Goal: Task Accomplishment & Management: Complete application form

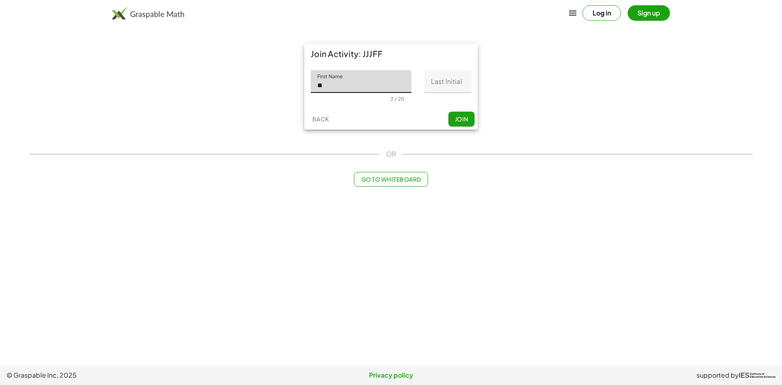
type input "********"
click at [442, 85] on input "Last Initial" at bounding box center [447, 81] width 47 height 23
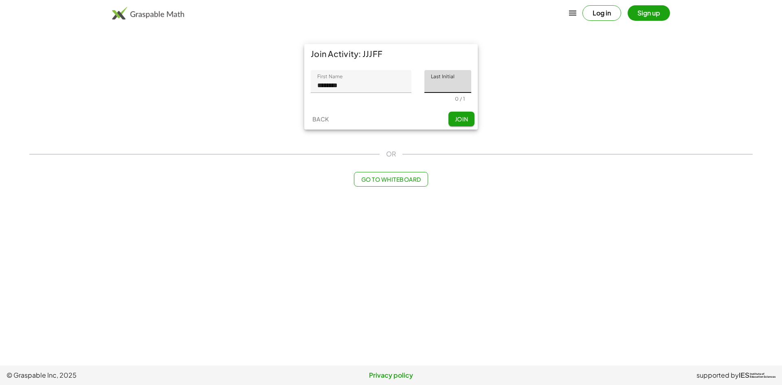
type input "*"
click at [462, 119] on span "Join" at bounding box center [461, 118] width 13 height 7
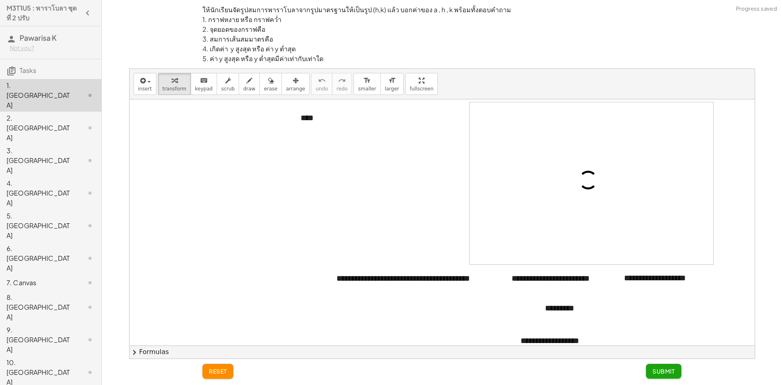
click at [73, 123] on div at bounding box center [83, 128] width 23 height 10
click at [73, 177] on div "2. [GEOGRAPHIC_DATA]" at bounding box center [50, 193] width 101 height 33
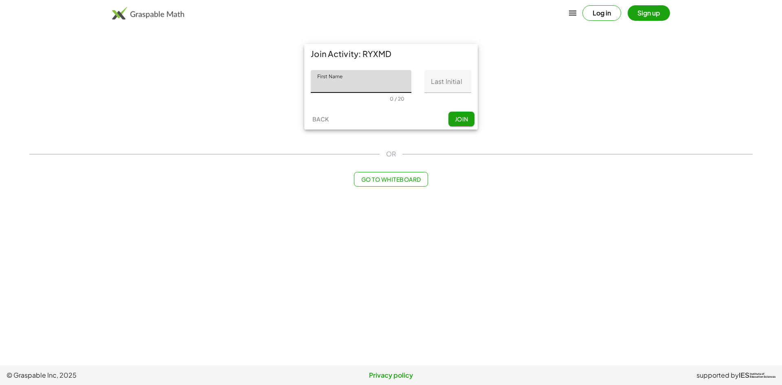
click at [373, 86] on input "First Name" at bounding box center [361, 81] width 101 height 23
type input "********"
click at [444, 80] on input "Last Initial" at bounding box center [447, 81] width 47 height 23
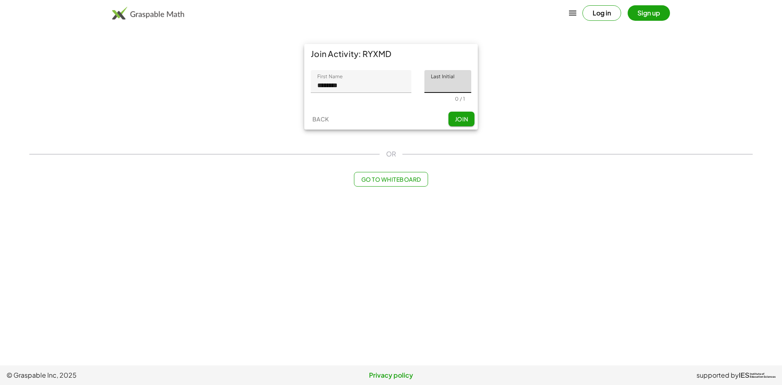
type input "*"
click at [452, 117] on button "Join" at bounding box center [462, 119] width 26 height 15
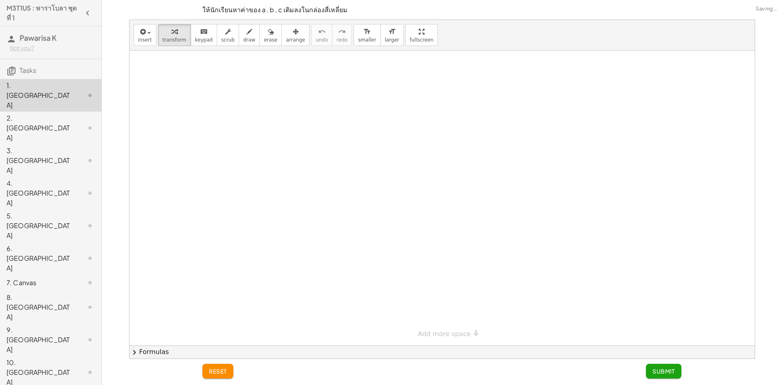
click at [85, 123] on icon at bounding box center [90, 128] width 10 height 10
click at [76, 123] on div at bounding box center [83, 128] width 23 height 10
click at [50, 113] on div "2. [GEOGRAPHIC_DATA]" at bounding box center [40, 127] width 66 height 29
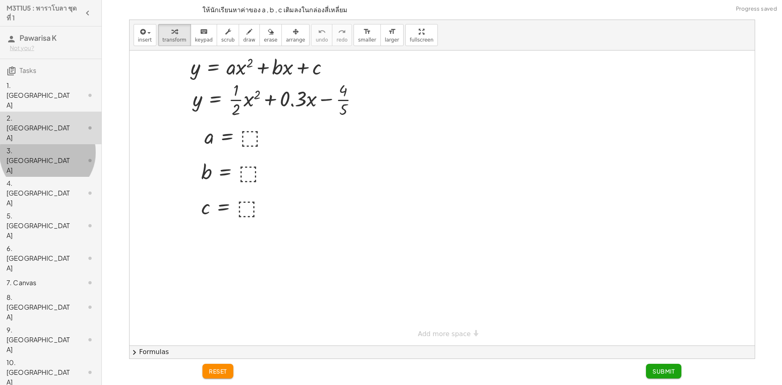
click at [72, 156] on div at bounding box center [83, 161] width 23 height 10
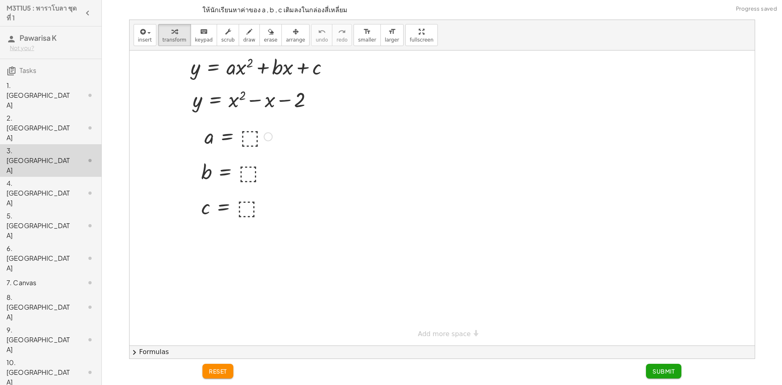
click at [0, 0] on div at bounding box center [0, 0] width 0 height 0
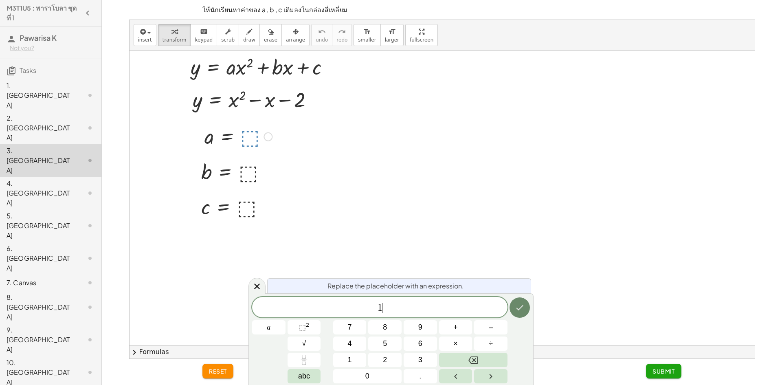
click at [520, 303] on icon "Done" at bounding box center [520, 308] width 10 height 10
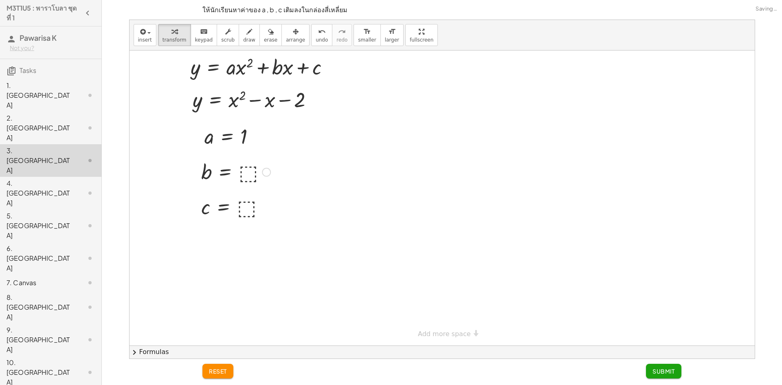
click at [0, 0] on div at bounding box center [0, 0] width 0 height 0
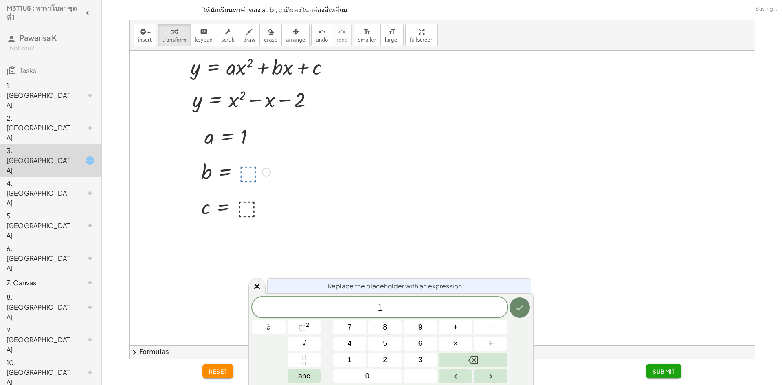
click at [516, 302] on button "Done" at bounding box center [520, 307] width 20 height 20
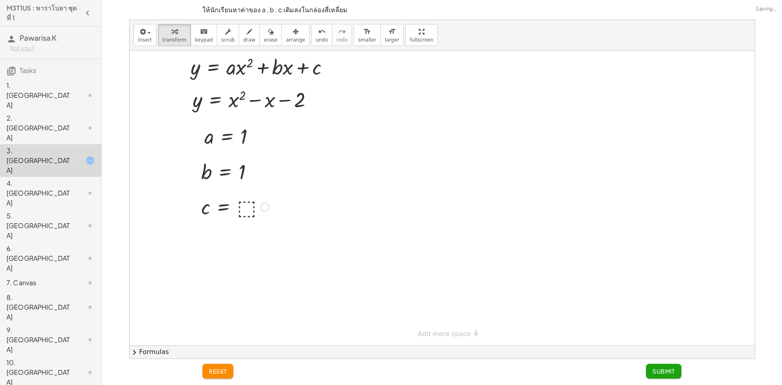
click at [0, 0] on div at bounding box center [0, 0] width 0 height 0
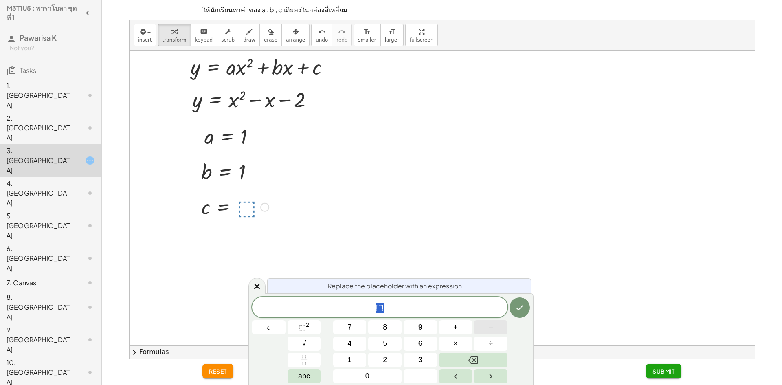
click at [494, 333] on button "–" at bounding box center [490, 327] width 33 height 14
click at [387, 356] on span "2" at bounding box center [385, 359] width 4 height 11
click at [513, 303] on button "Done" at bounding box center [520, 307] width 20 height 20
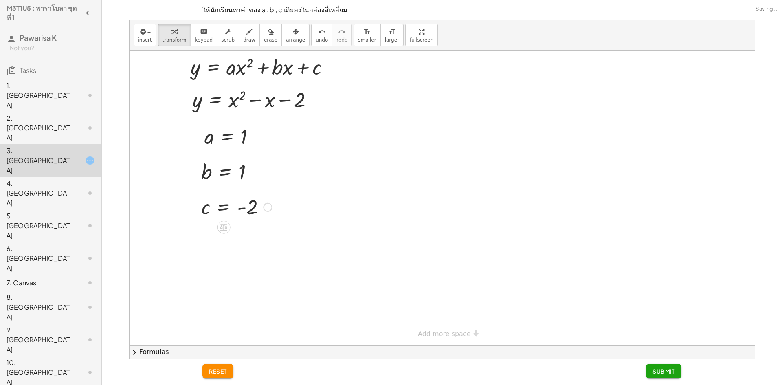
click at [665, 373] on span "Submit" at bounding box center [664, 370] width 22 height 7
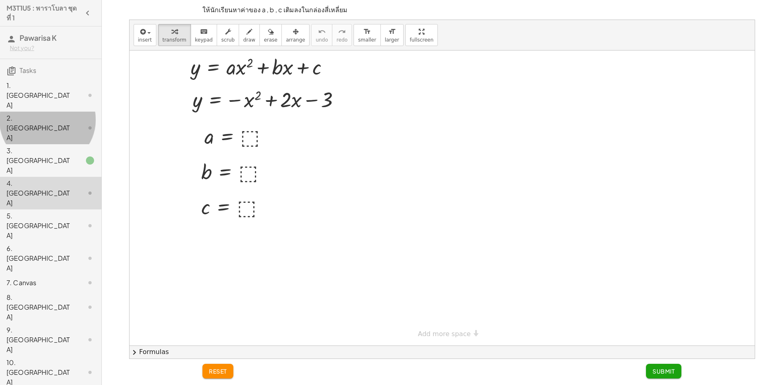
click at [72, 123] on div at bounding box center [83, 128] width 23 height 10
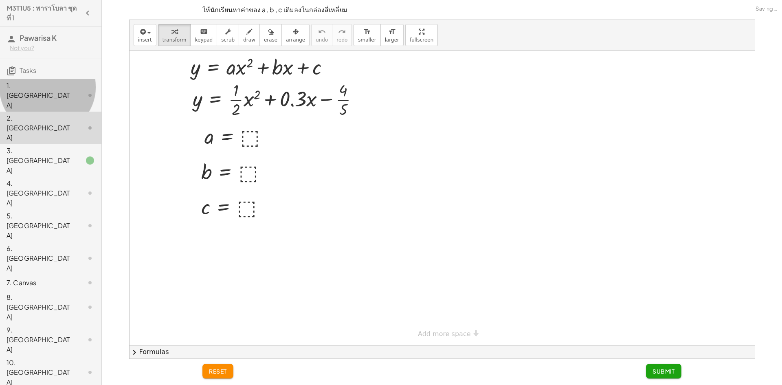
click at [75, 90] on div at bounding box center [83, 95] width 23 height 10
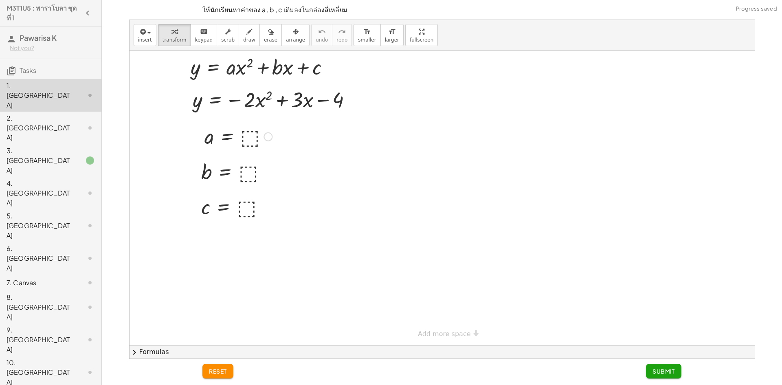
click at [255, 131] on div at bounding box center [238, 136] width 76 height 27
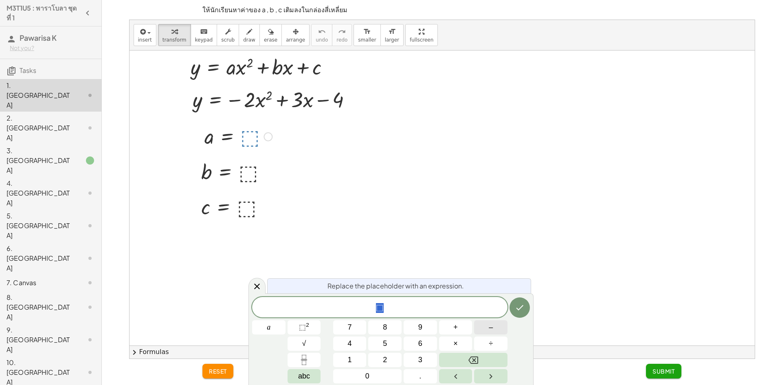
click at [497, 330] on button "–" at bounding box center [490, 327] width 33 height 14
click at [380, 356] on button "2" at bounding box center [384, 360] width 33 height 14
click at [518, 310] on icon "Done" at bounding box center [520, 307] width 7 height 5
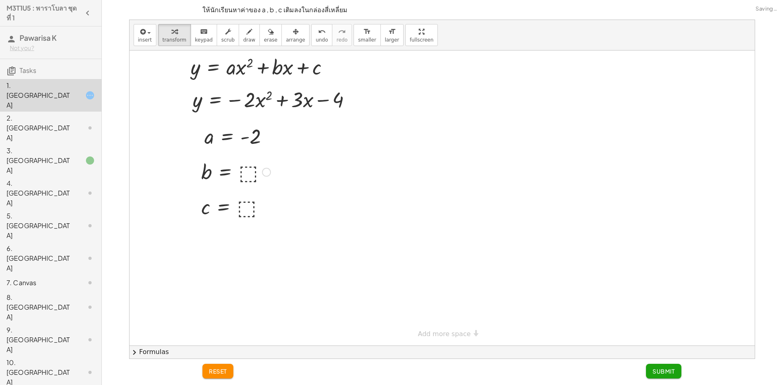
click at [241, 178] on div at bounding box center [236, 171] width 77 height 27
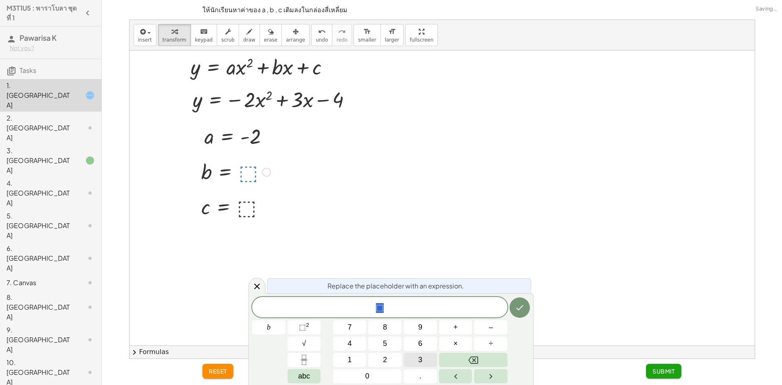
click at [414, 354] on button "3" at bounding box center [420, 360] width 33 height 14
click at [519, 304] on icon "Done" at bounding box center [520, 308] width 10 height 10
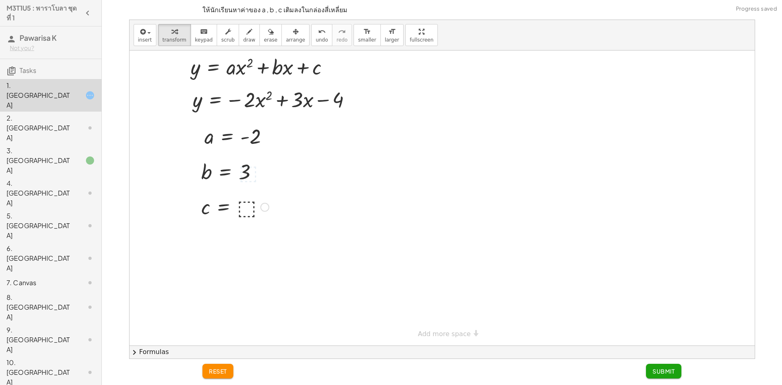
click at [253, 212] on div at bounding box center [235, 206] width 75 height 27
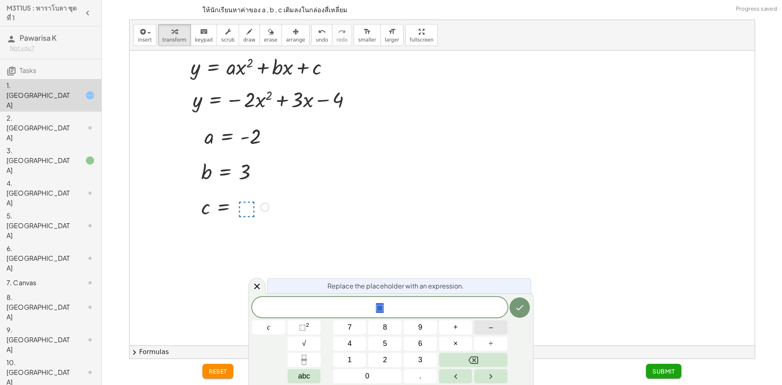
click at [487, 330] on button "–" at bounding box center [490, 327] width 33 height 14
click at [353, 342] on button "4" at bounding box center [349, 343] width 33 height 14
click at [473, 358] on icon "Backspace" at bounding box center [473, 360] width 10 height 10
click at [353, 347] on button "4" at bounding box center [349, 343] width 33 height 14
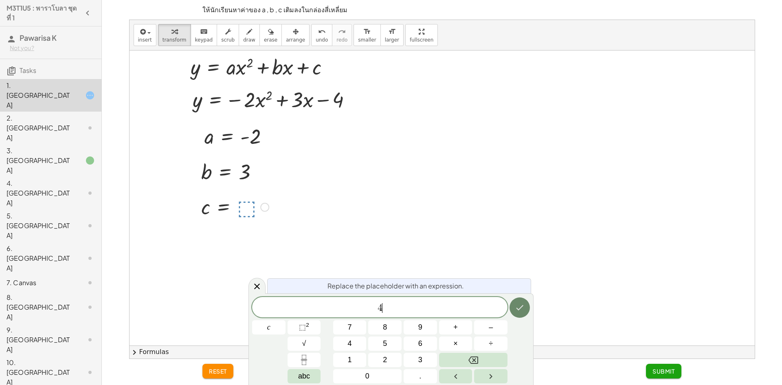
click at [526, 311] on button "Done" at bounding box center [520, 307] width 20 height 20
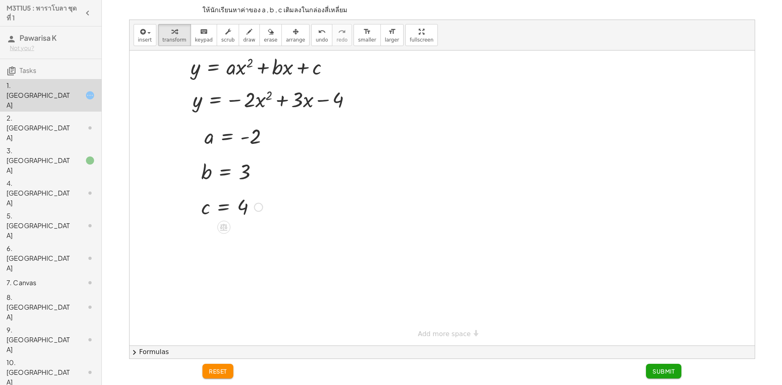
click at [663, 368] on span "Submit" at bounding box center [664, 370] width 22 height 7
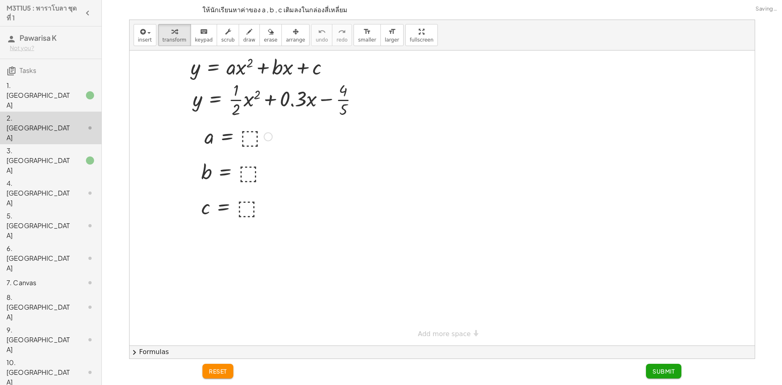
click at [247, 134] on div at bounding box center [238, 136] width 76 height 27
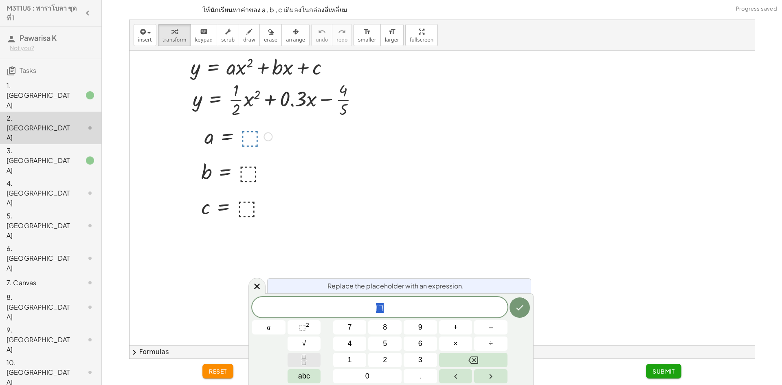
click at [309, 358] on button "Fraction" at bounding box center [304, 360] width 33 height 14
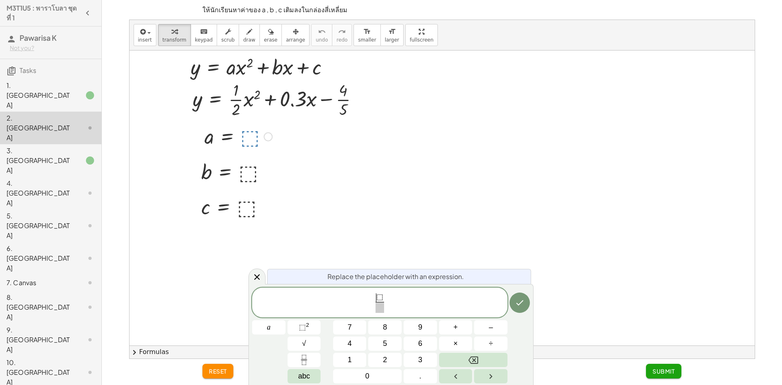
click at [376, 298] on span "​ ⬚" at bounding box center [380, 297] width 9 height 9
click at [351, 355] on span "1" at bounding box center [350, 359] width 4 height 11
click at [387, 297] on span "1 ⬚ ​ ​" at bounding box center [380, 303] width 17 height 20
click at [519, 309] on button "Done" at bounding box center [520, 302] width 20 height 20
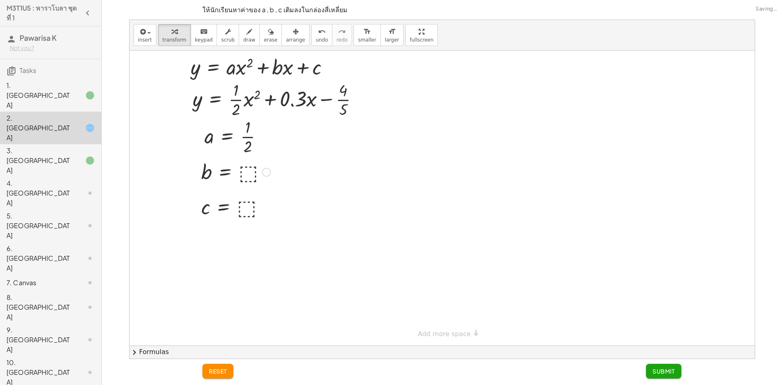
click at [242, 171] on div at bounding box center [236, 171] width 77 height 27
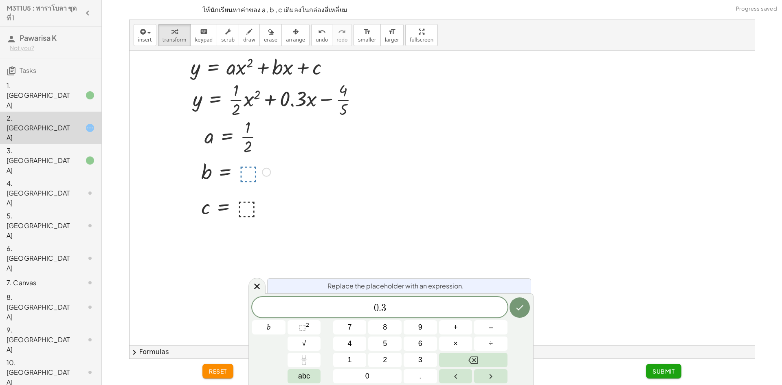
click at [530, 306] on div "Replace the placeholder with an expression. 0 . 3 b 7 8 9 + – 4 5 6 × ÷ ⬚ 2 √ a…" at bounding box center [391, 339] width 285 height 92
click at [520, 308] on icon "Done" at bounding box center [520, 307] width 7 height 5
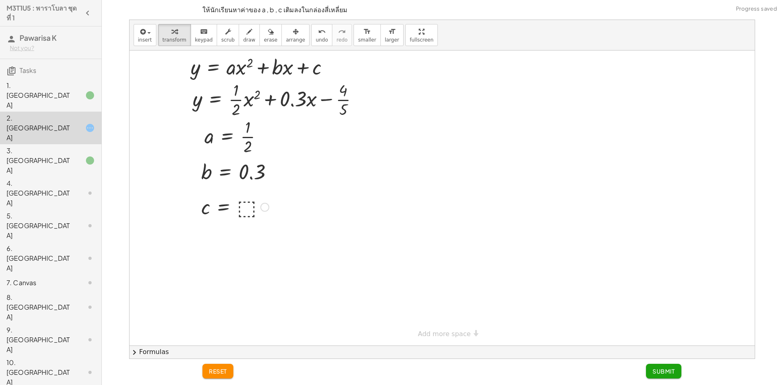
click at [250, 207] on div at bounding box center [235, 206] width 75 height 27
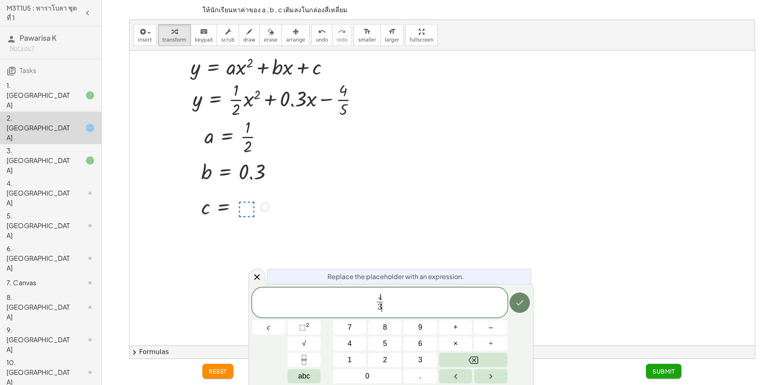
click at [523, 301] on icon "Done" at bounding box center [520, 302] width 7 height 5
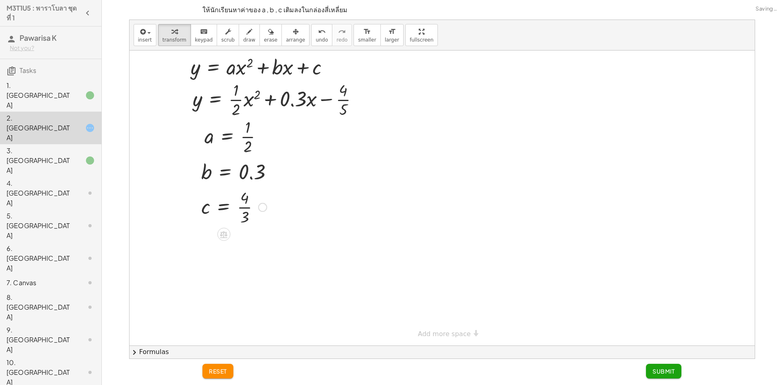
click at [666, 369] on span "Submit" at bounding box center [664, 370] width 22 height 7
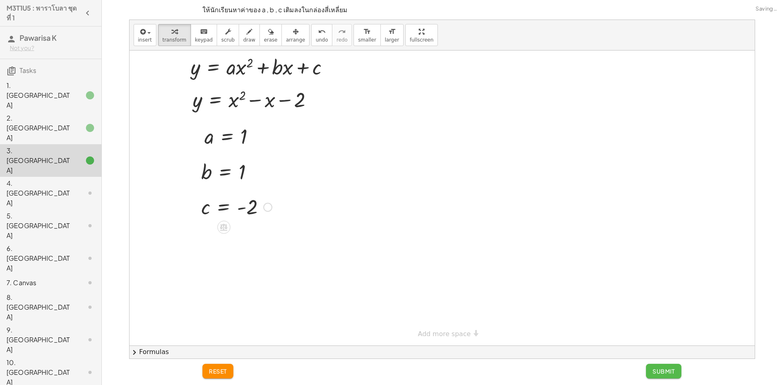
click at [668, 369] on span "Submit" at bounding box center [664, 370] width 22 height 7
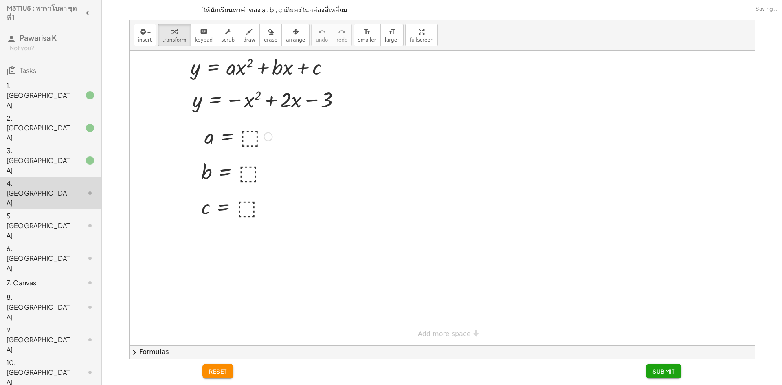
click at [246, 128] on div at bounding box center [238, 136] width 76 height 27
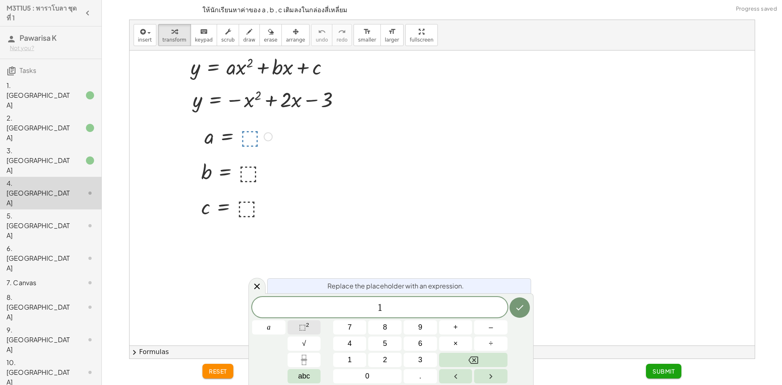
click at [309, 332] on button "⬚ 2" at bounding box center [304, 327] width 33 height 14
click at [528, 307] on button "Done" at bounding box center [520, 306] width 20 height 20
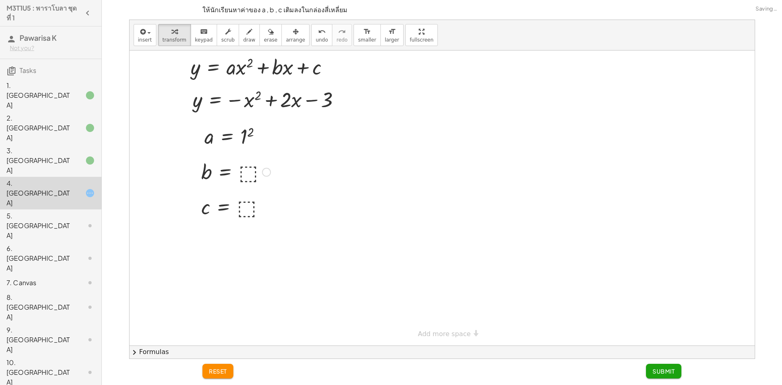
click at [247, 176] on div at bounding box center [236, 171] width 77 height 27
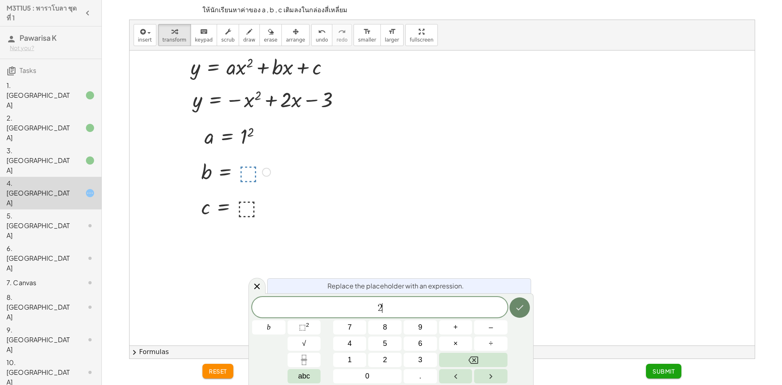
click at [522, 309] on icon "Done" at bounding box center [520, 308] width 10 height 10
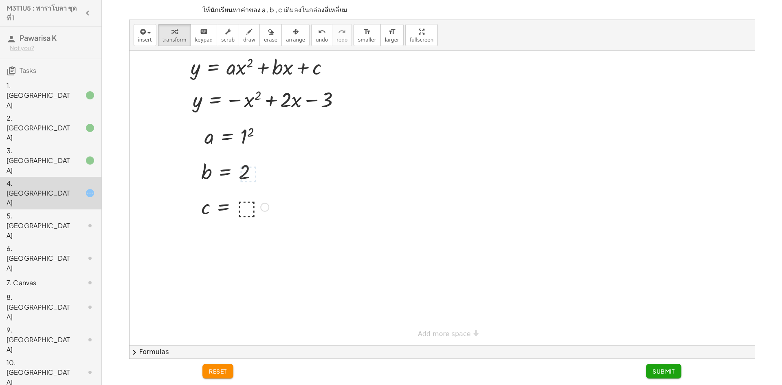
click at [243, 203] on div at bounding box center [235, 206] width 75 height 27
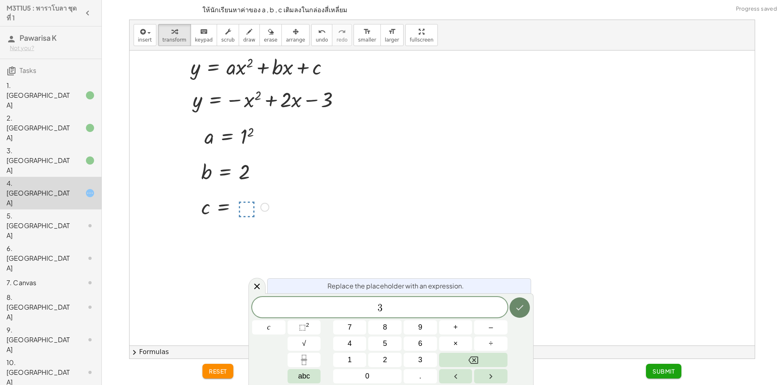
click at [521, 307] on icon "Done" at bounding box center [520, 307] width 7 height 5
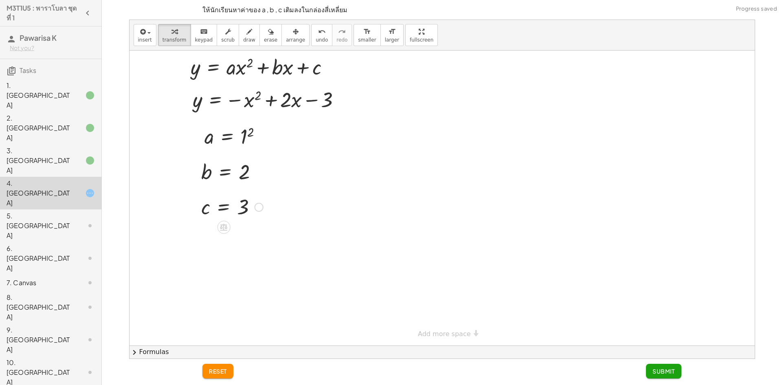
click at [658, 369] on span "Submit" at bounding box center [664, 370] width 22 height 7
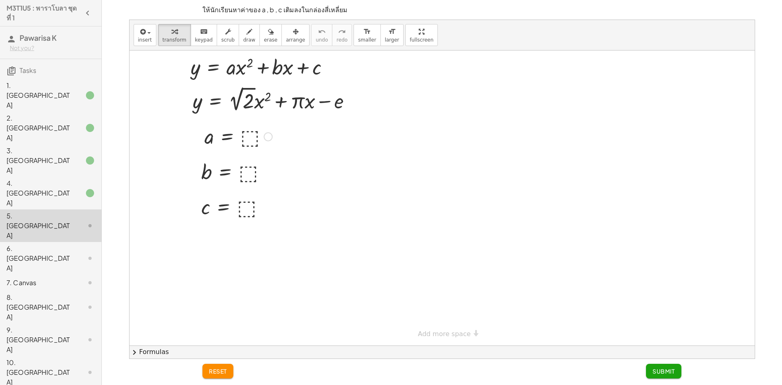
click at [247, 142] on div at bounding box center [238, 136] width 76 height 27
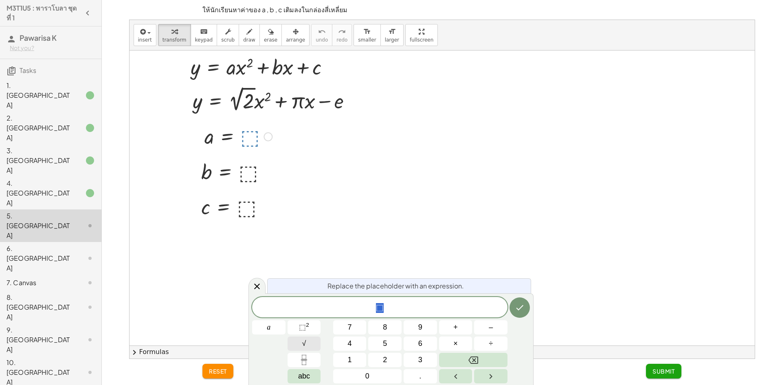
click at [304, 341] on span "√" at bounding box center [304, 343] width 4 height 11
click at [386, 358] on span "2" at bounding box center [385, 359] width 4 height 11
click at [389, 356] on button "2" at bounding box center [384, 360] width 33 height 14
click at [523, 309] on icon "Done" at bounding box center [520, 307] width 10 height 10
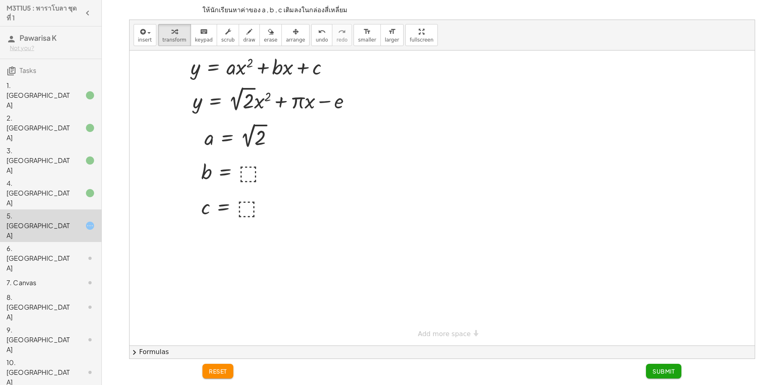
click at [85, 253] on icon at bounding box center [90, 258] width 10 height 10
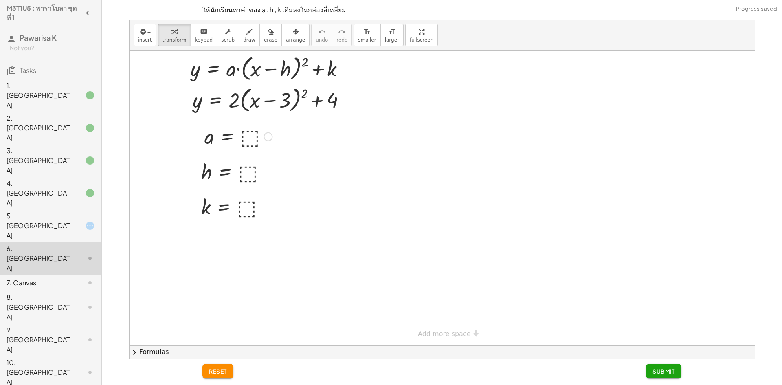
click at [253, 141] on div at bounding box center [238, 136] width 76 height 27
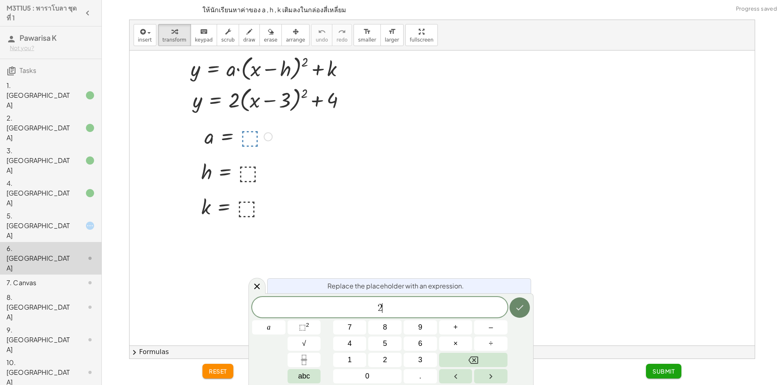
click at [521, 313] on button "Done" at bounding box center [520, 307] width 20 height 20
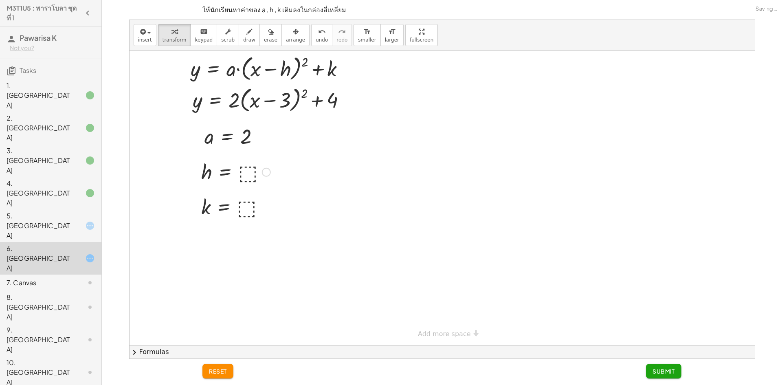
click at [0, 0] on div at bounding box center [0, 0] width 0 height 0
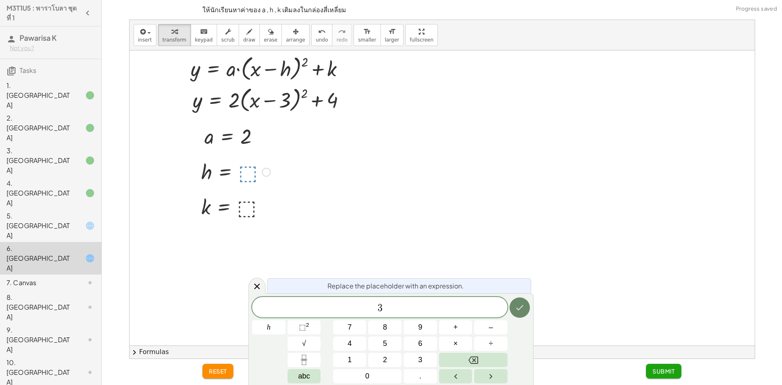
click at [521, 307] on icon "Done" at bounding box center [520, 307] width 7 height 5
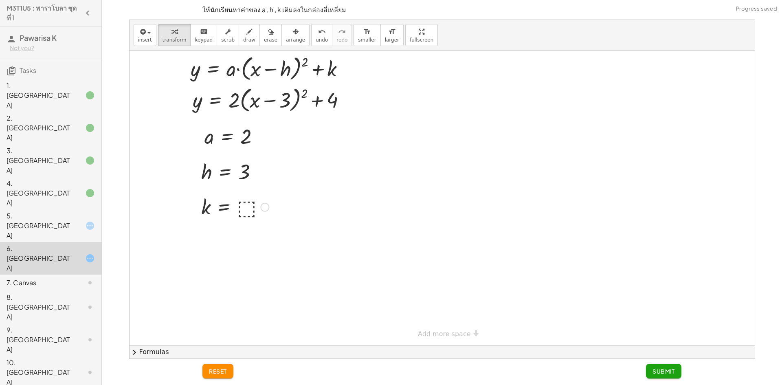
click at [0, 0] on div at bounding box center [0, 0] width 0 height 0
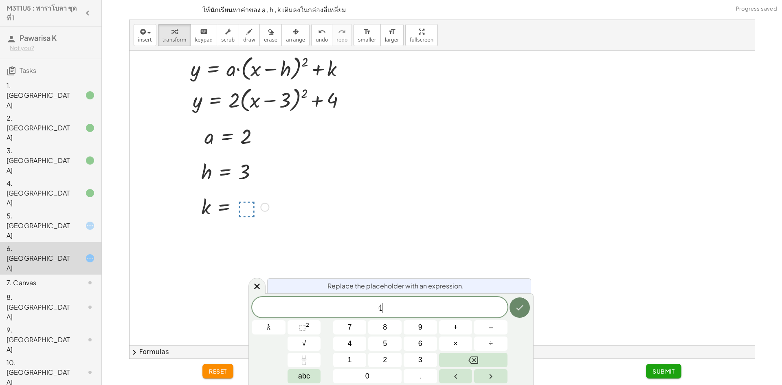
click at [521, 313] on button "Done" at bounding box center [520, 307] width 20 height 20
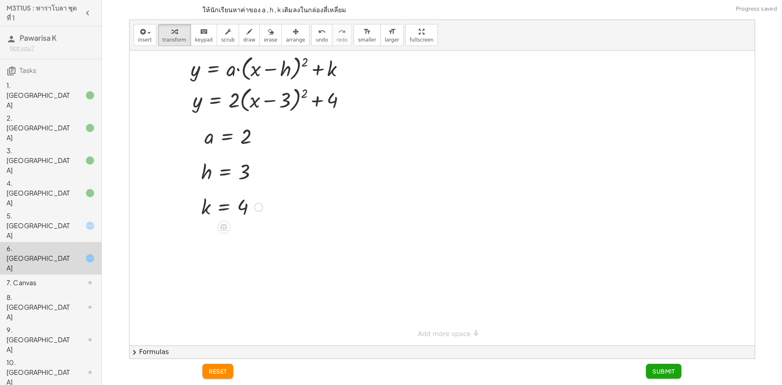
click at [670, 367] on button "Submit" at bounding box center [663, 371] width 35 height 15
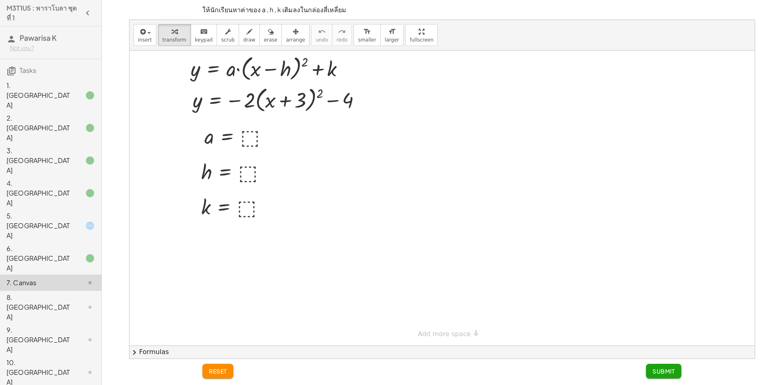
click at [85, 253] on icon at bounding box center [90, 258] width 10 height 10
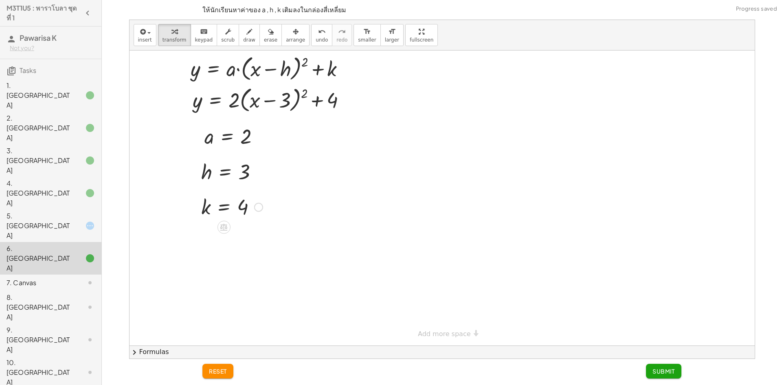
click at [77, 278] on div at bounding box center [83, 283] width 23 height 10
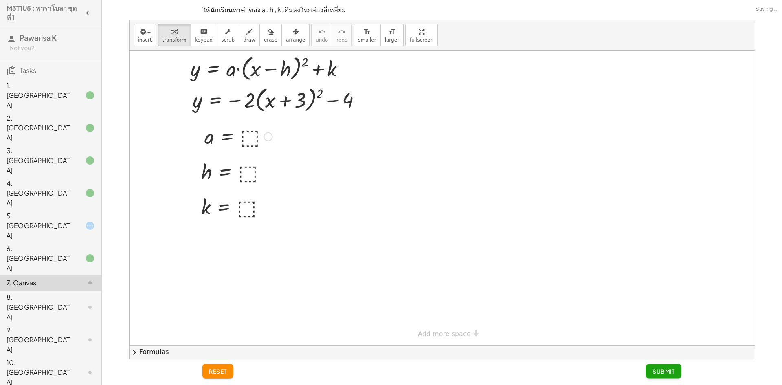
click at [247, 135] on div at bounding box center [238, 136] width 76 height 27
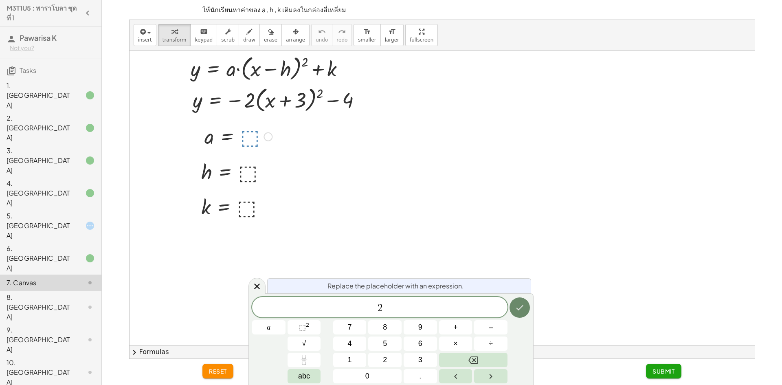
click at [518, 305] on icon "Done" at bounding box center [520, 308] width 10 height 10
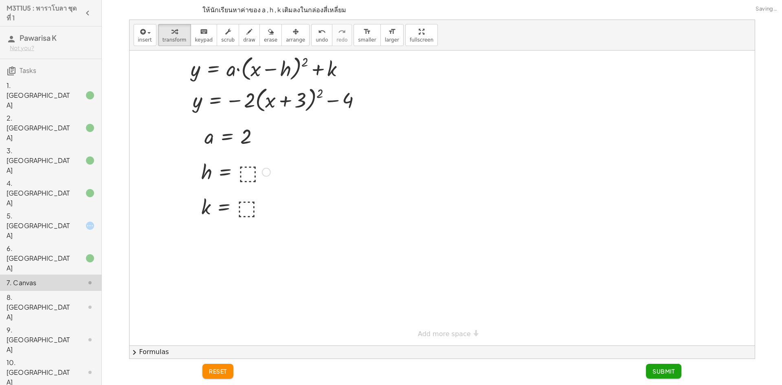
click at [0, 0] on div at bounding box center [0, 0] width 0 height 0
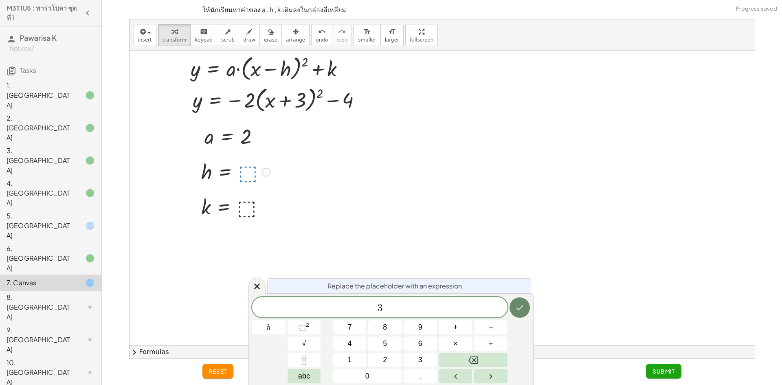
click at [519, 309] on icon "Done" at bounding box center [520, 307] width 7 height 5
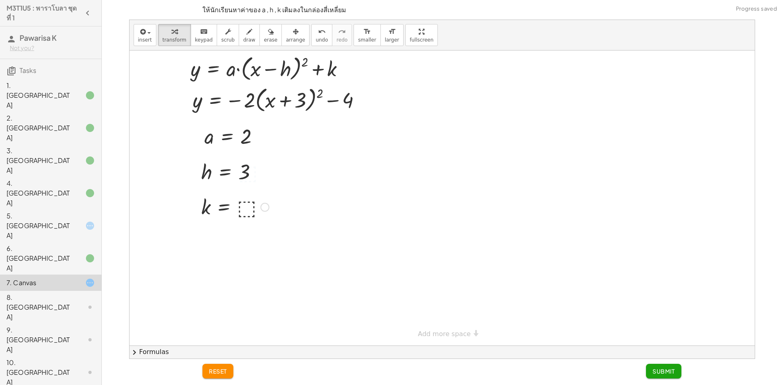
click at [0, 0] on div at bounding box center [0, 0] width 0 height 0
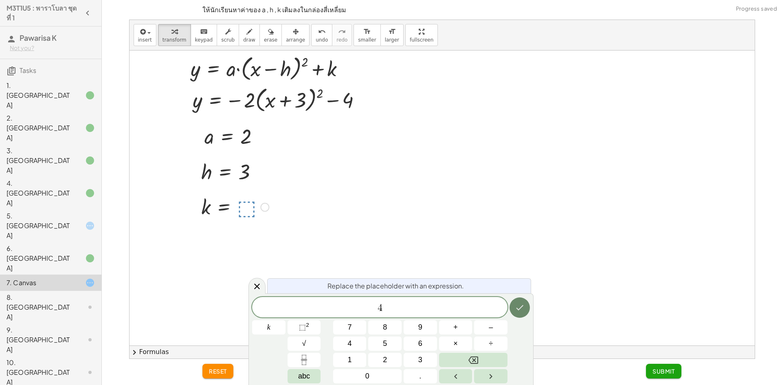
click at [515, 307] on icon "Done" at bounding box center [520, 308] width 10 height 10
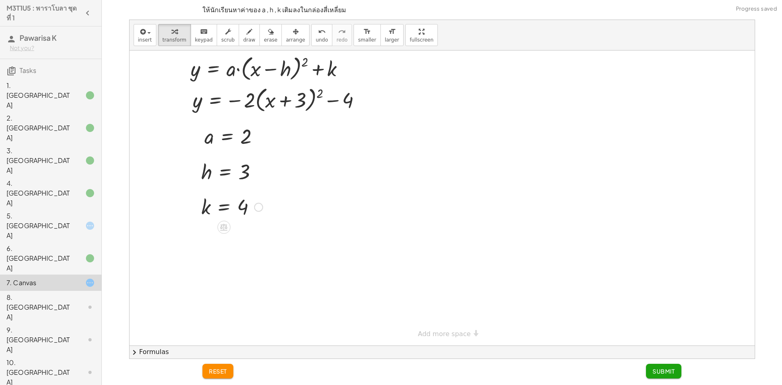
click at [670, 364] on button "Submit" at bounding box center [663, 371] width 35 height 15
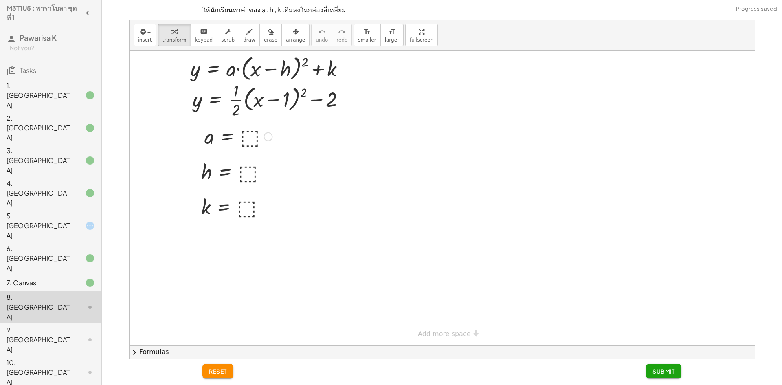
click at [247, 136] on div at bounding box center [238, 136] width 76 height 27
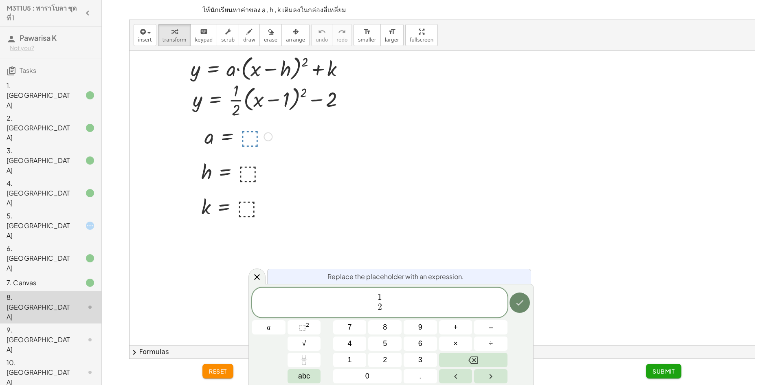
click at [516, 298] on icon "Done" at bounding box center [520, 303] width 10 height 10
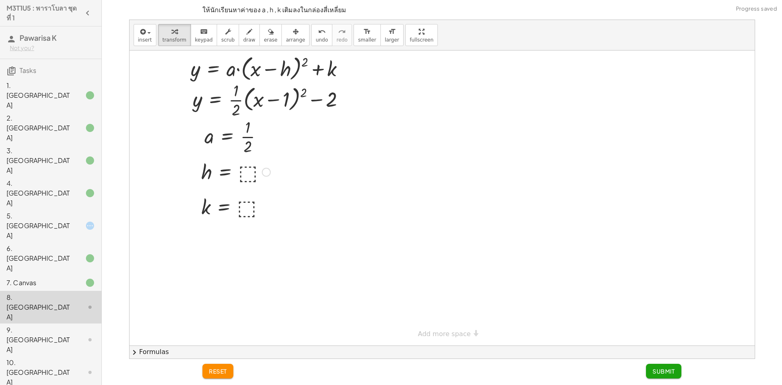
click at [0, 0] on div at bounding box center [0, 0] width 0 height 0
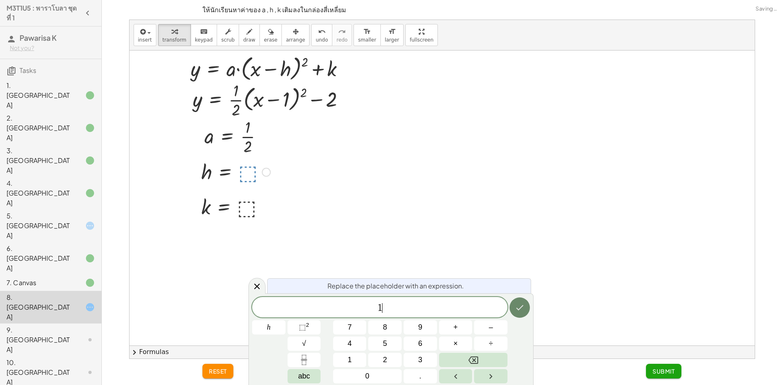
click at [528, 310] on button "Done" at bounding box center [520, 307] width 20 height 20
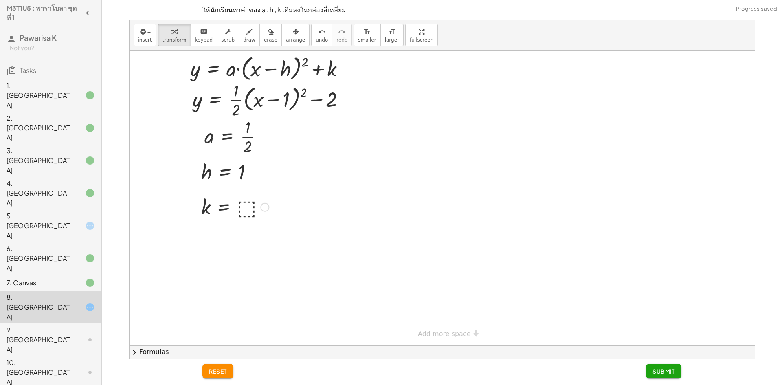
click at [0, 0] on div at bounding box center [0, 0] width 0 height 0
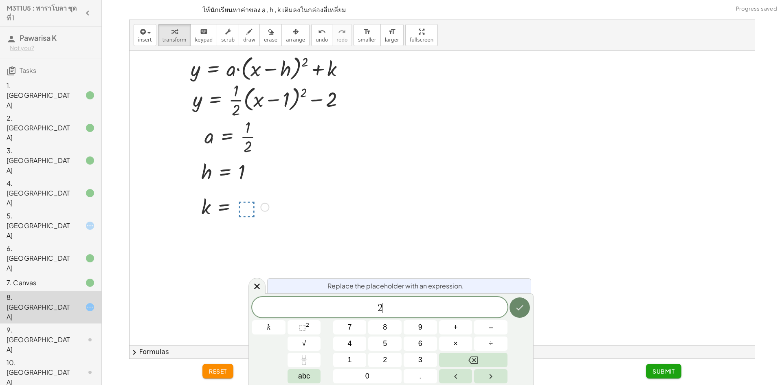
click at [515, 307] on button "Done" at bounding box center [520, 307] width 20 height 20
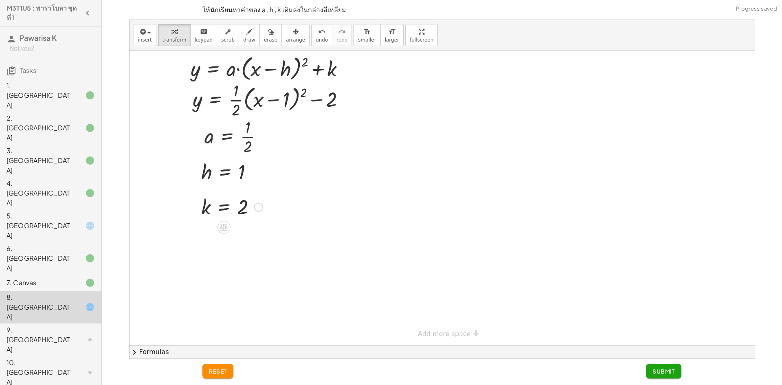
click at [650, 367] on button "Submit" at bounding box center [663, 371] width 35 height 15
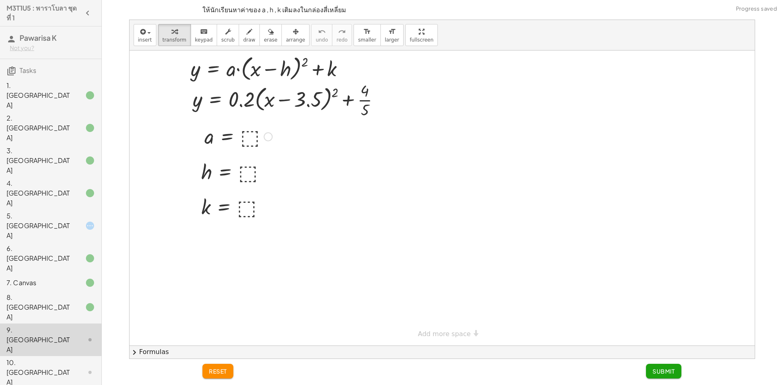
click at [246, 136] on div at bounding box center [238, 136] width 76 height 27
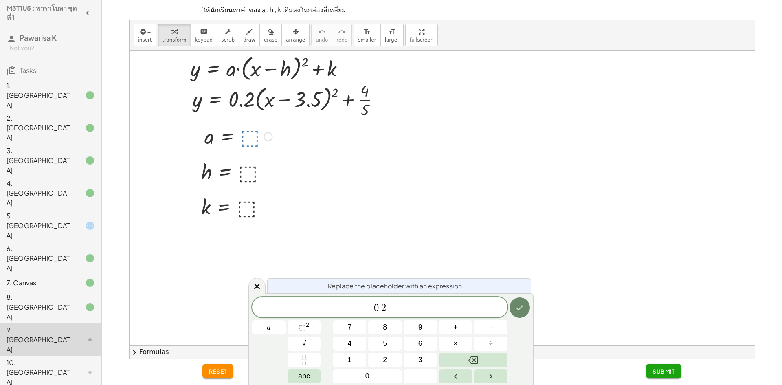
click at [517, 308] on icon "Done" at bounding box center [520, 308] width 10 height 10
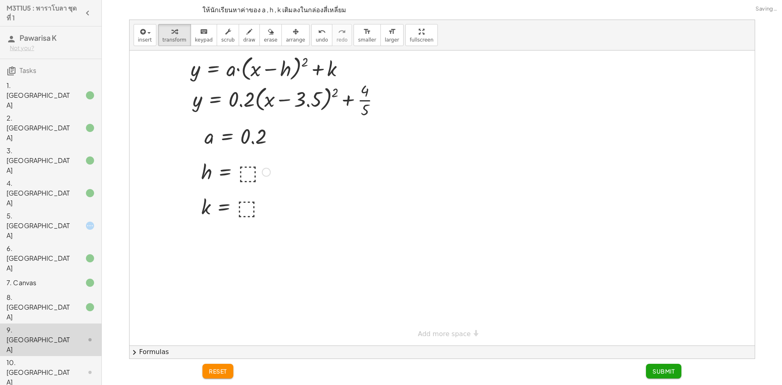
click at [0, 0] on div at bounding box center [0, 0] width 0 height 0
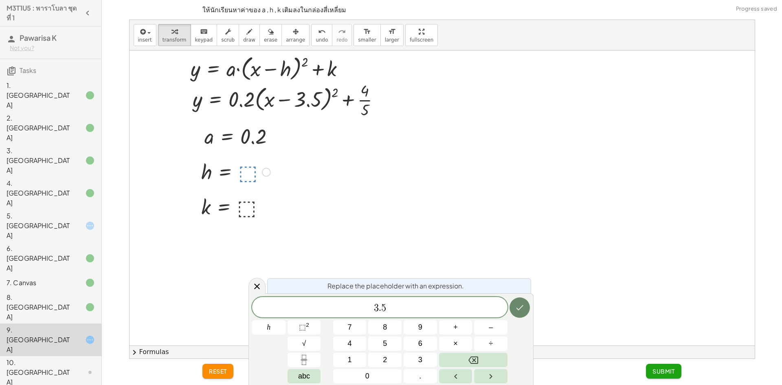
click at [515, 301] on button "Done" at bounding box center [520, 307] width 20 height 20
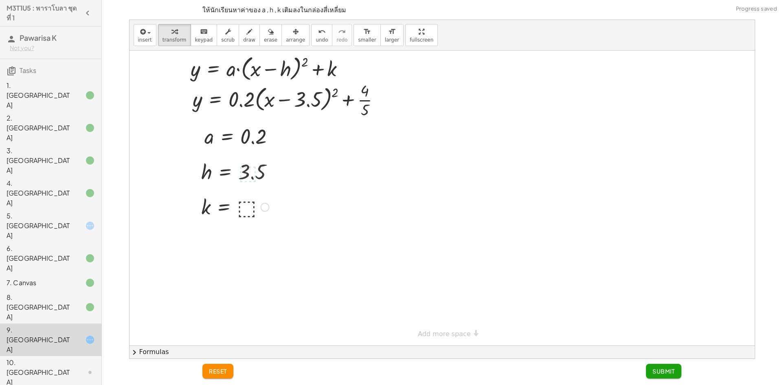
click at [0, 0] on div at bounding box center [0, 0] width 0 height 0
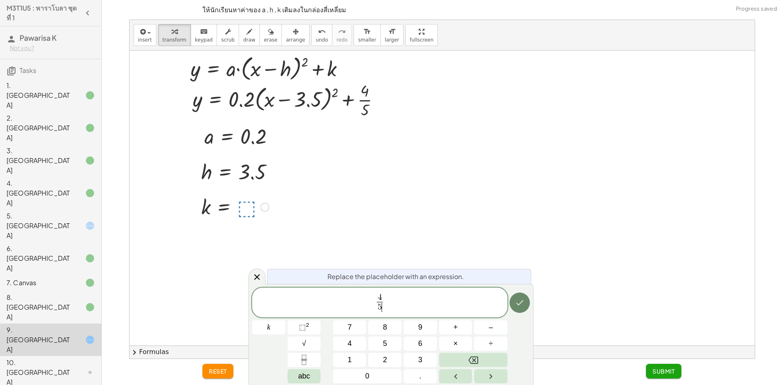
click at [526, 303] on button "Done" at bounding box center [520, 302] width 20 height 20
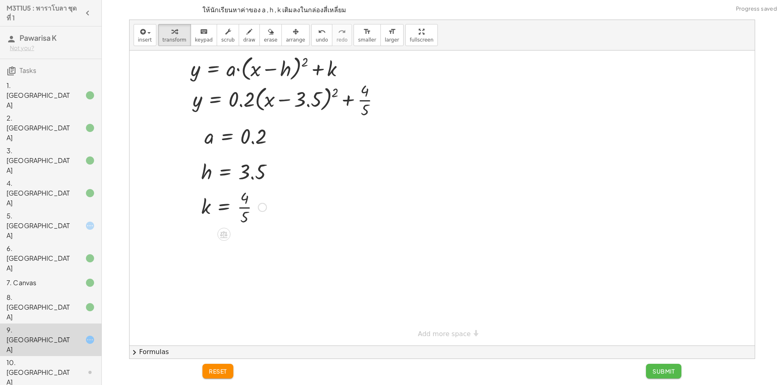
click at [661, 367] on button "Submit" at bounding box center [663, 371] width 35 height 15
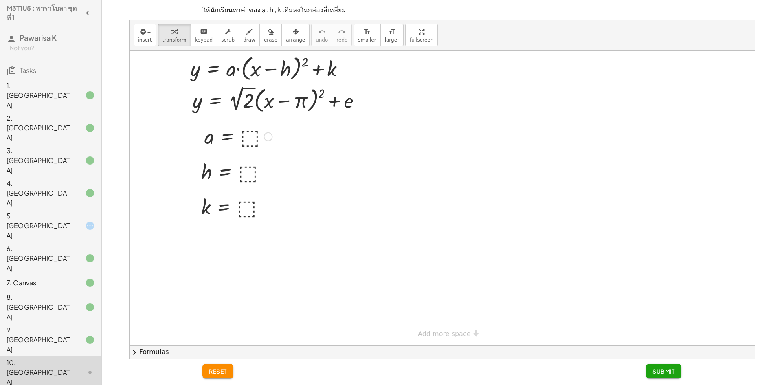
click at [244, 135] on div at bounding box center [238, 136] width 76 height 27
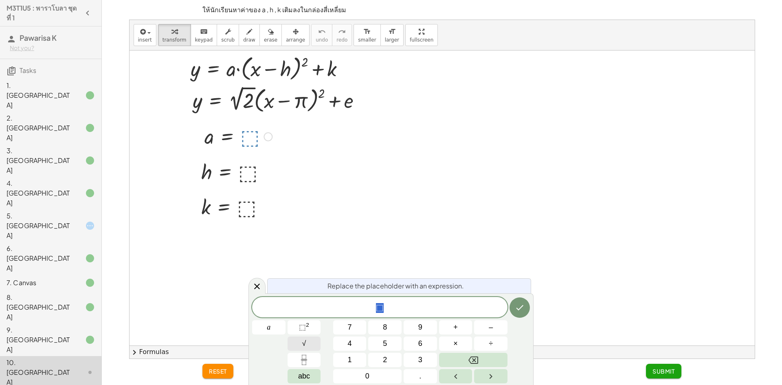
click at [312, 340] on button "√" at bounding box center [304, 343] width 33 height 14
click at [373, 354] on button "2" at bounding box center [384, 360] width 33 height 14
click at [391, 358] on button "2" at bounding box center [384, 360] width 33 height 14
click at [495, 359] on button "Backspace" at bounding box center [473, 360] width 68 height 14
click at [523, 308] on icon "Done" at bounding box center [520, 307] width 10 height 10
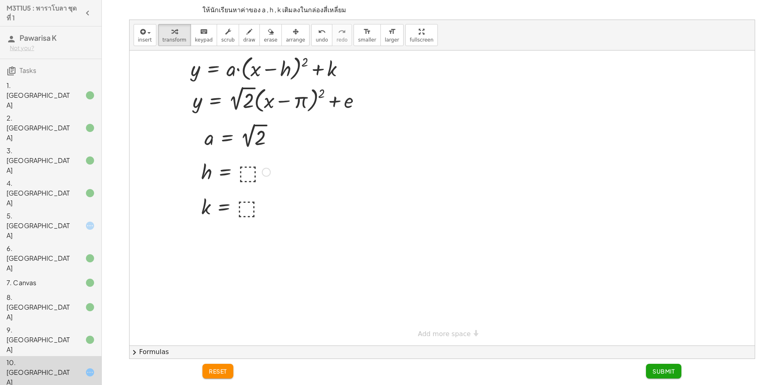
click at [0, 0] on div at bounding box center [0, 0] width 0 height 0
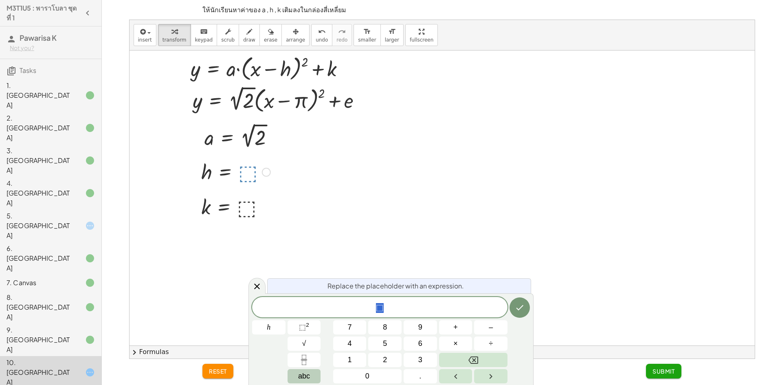
click at [305, 379] on span "abc" at bounding box center [304, 376] width 12 height 11
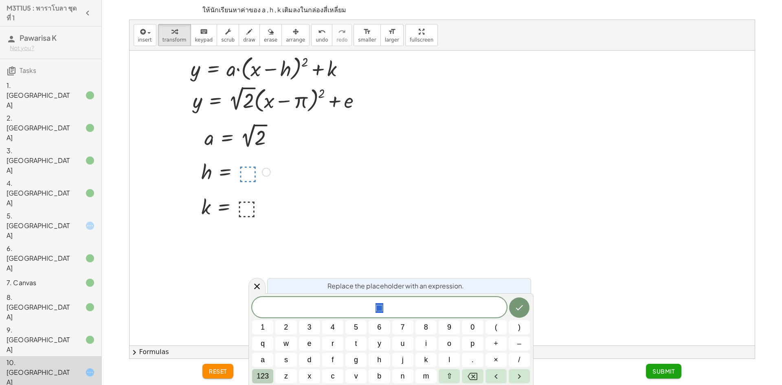
click at [268, 377] on span "123" at bounding box center [263, 376] width 12 height 11
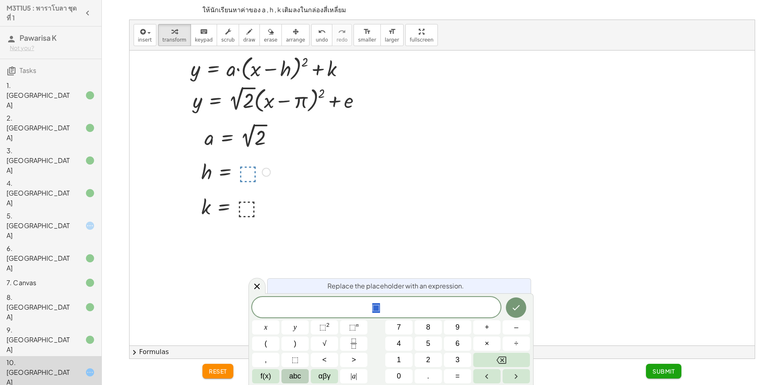
click at [300, 372] on span "abc" at bounding box center [295, 376] width 12 height 11
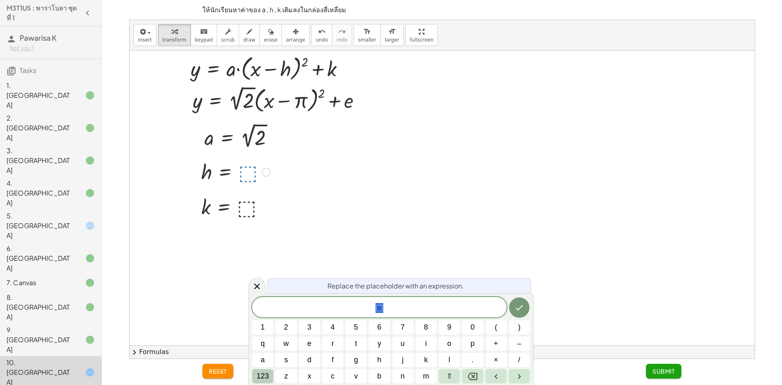
click at [264, 375] on span "123" at bounding box center [263, 376] width 12 height 11
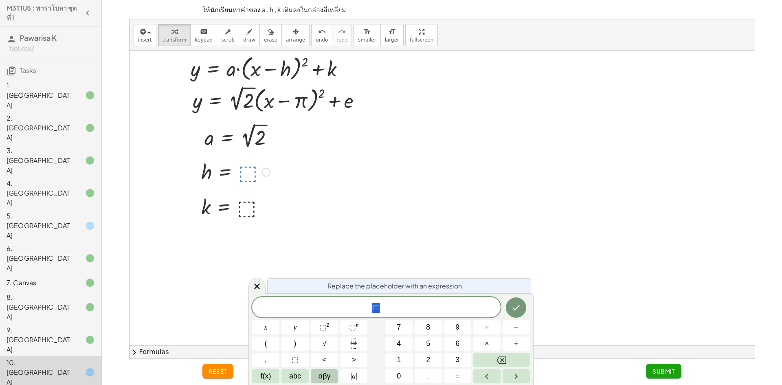
click at [326, 376] on span "αβγ" at bounding box center [325, 376] width 12 height 11
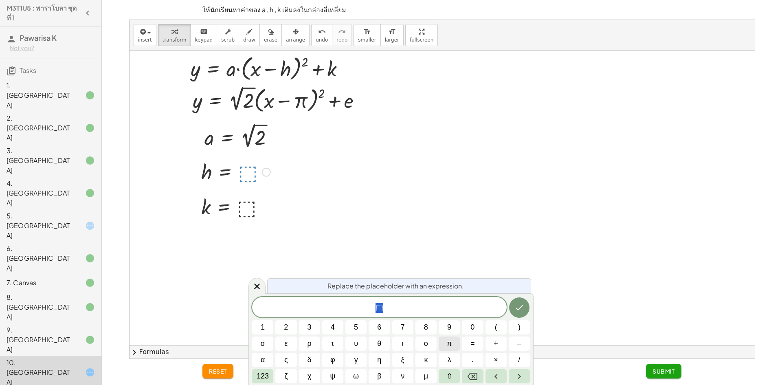
click at [446, 341] on button "π" at bounding box center [449, 343] width 21 height 14
click at [451, 337] on button "π" at bounding box center [449, 343] width 21 height 14
click at [476, 374] on icon "Backspace" at bounding box center [473, 377] width 10 height 10
click at [523, 304] on icon "Done" at bounding box center [520, 308] width 10 height 10
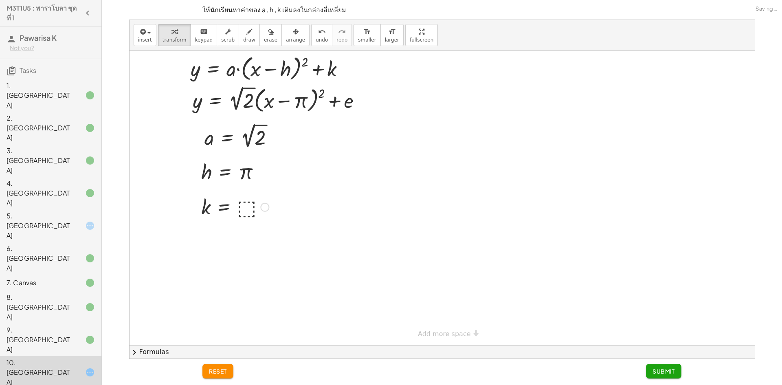
click at [0, 0] on div at bounding box center [0, 0] width 0 height 0
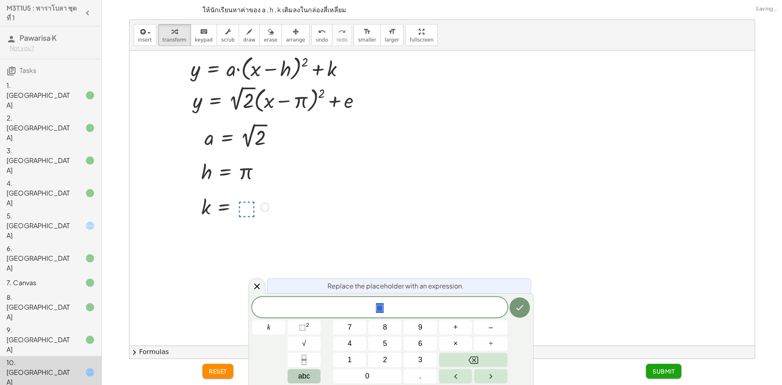
click at [296, 373] on button "abc" at bounding box center [304, 376] width 33 height 14
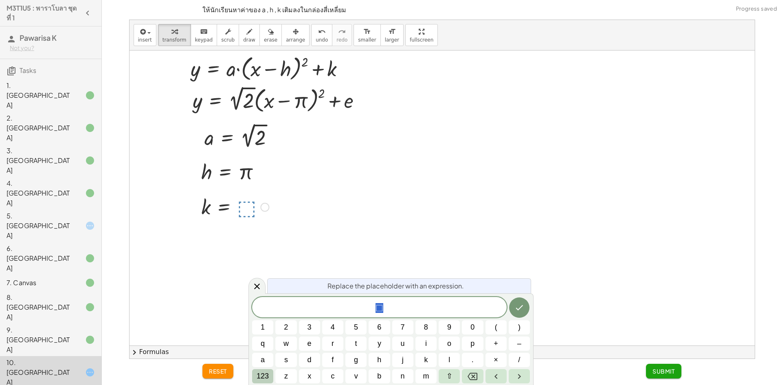
click at [255, 375] on button "123" at bounding box center [262, 376] width 21 height 14
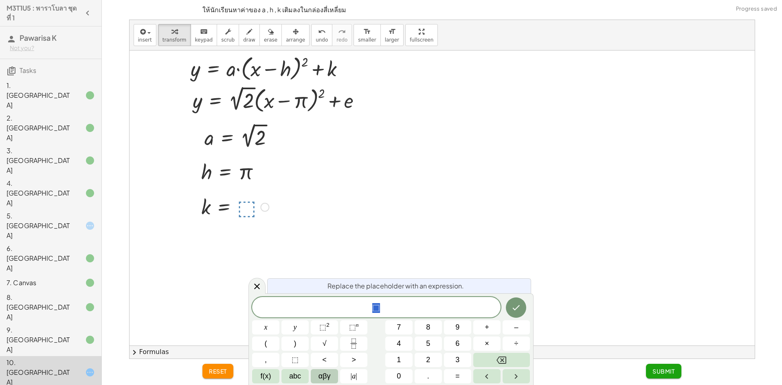
click at [314, 372] on button "αβγ" at bounding box center [324, 376] width 27 height 14
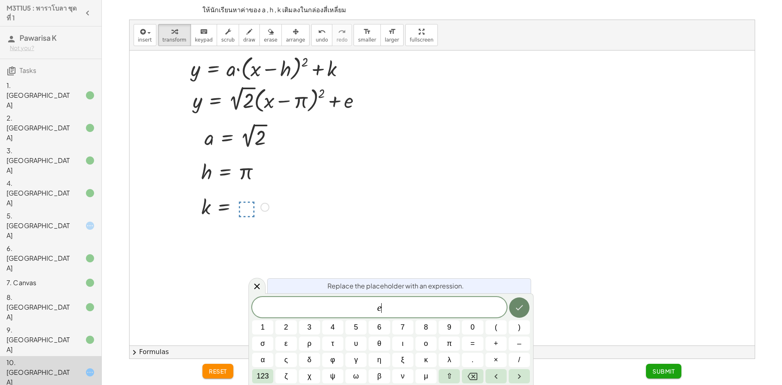
click at [519, 299] on button "Done" at bounding box center [519, 307] width 20 height 20
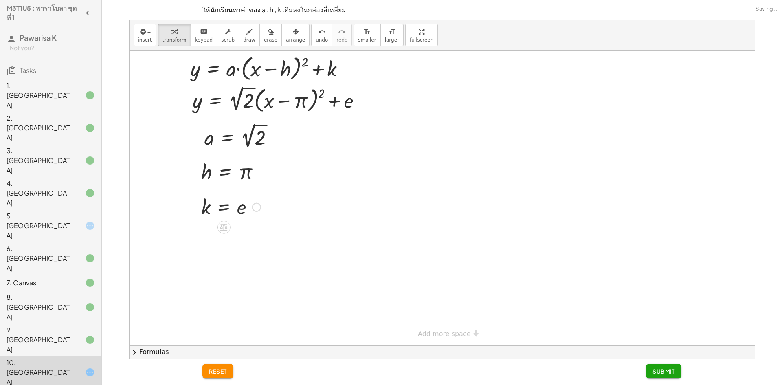
click at [672, 369] on span "Submit" at bounding box center [664, 370] width 22 height 7
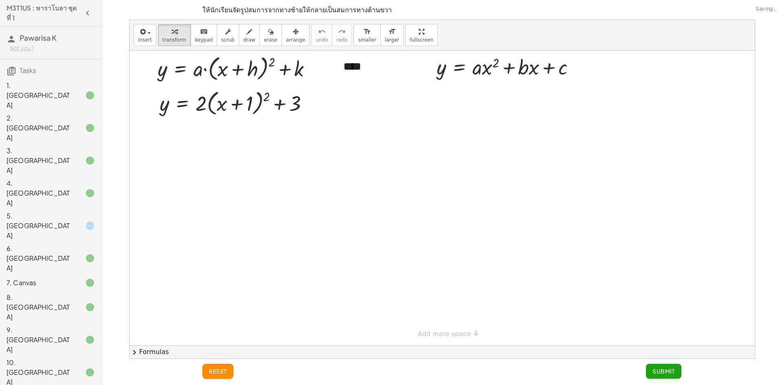
click at [85, 221] on icon at bounding box center [90, 226] width 10 height 10
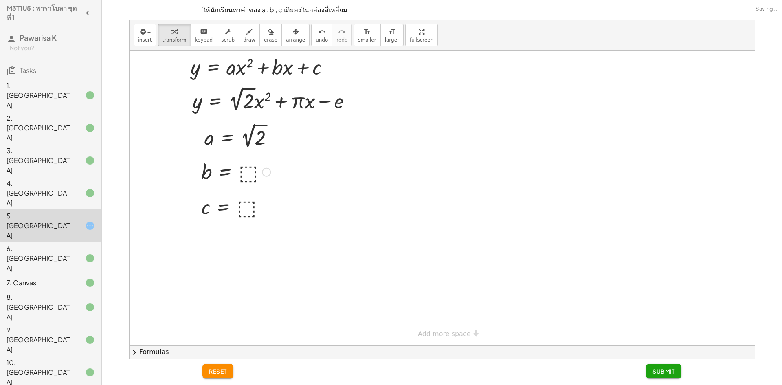
click at [249, 168] on div at bounding box center [236, 171] width 77 height 27
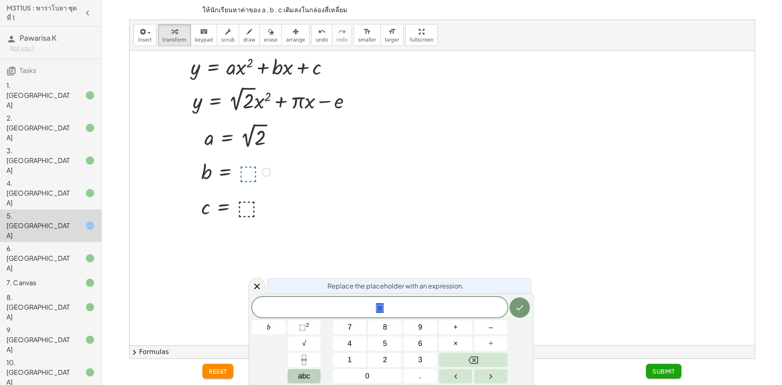
click at [297, 369] on button "abc" at bounding box center [304, 376] width 33 height 14
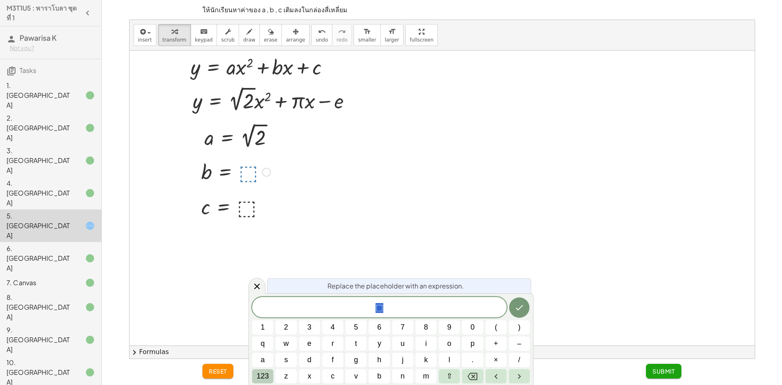
click at [260, 370] on button "123" at bounding box center [262, 376] width 21 height 14
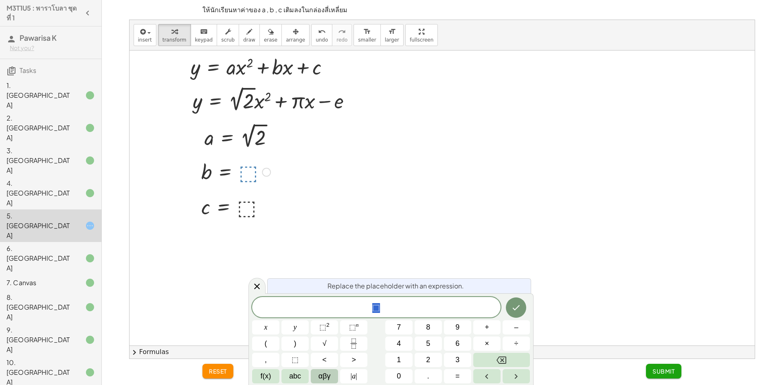
click at [315, 376] on button "αβγ" at bounding box center [324, 376] width 27 height 14
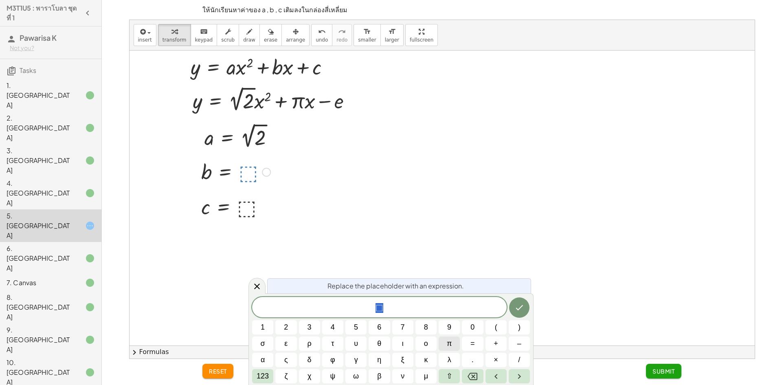
click at [444, 340] on button "π" at bounding box center [449, 343] width 21 height 14
click at [517, 311] on icon "Done" at bounding box center [520, 308] width 10 height 10
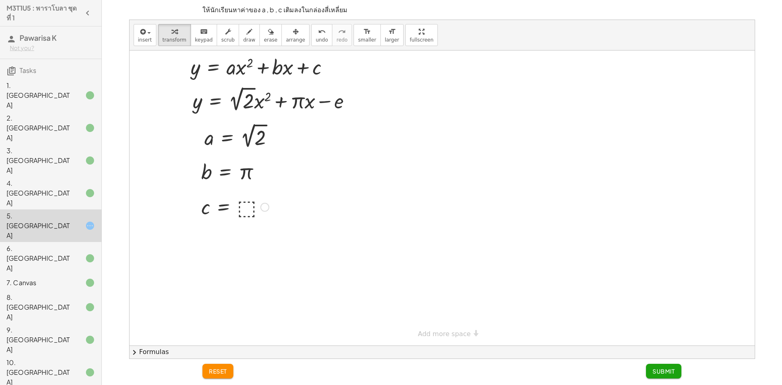
click at [243, 214] on div at bounding box center [235, 206] width 75 height 27
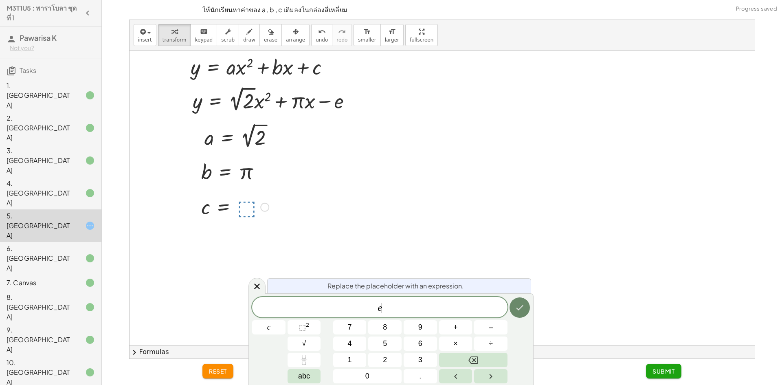
click at [516, 302] on button "Done" at bounding box center [520, 307] width 20 height 20
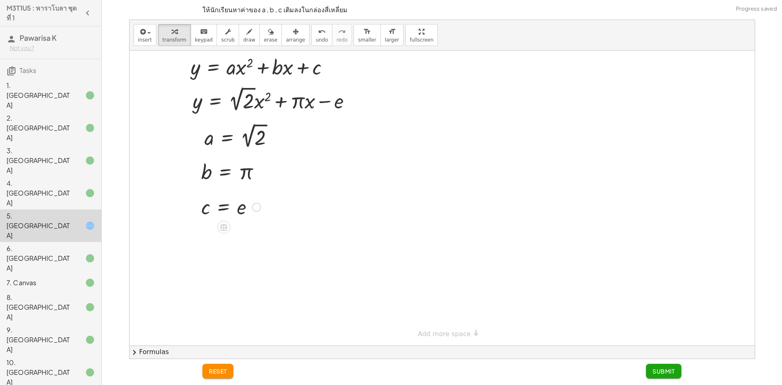
click at [678, 364] on button "Submit" at bounding box center [663, 371] width 35 height 15
